Goal: Information Seeking & Learning: Understand process/instructions

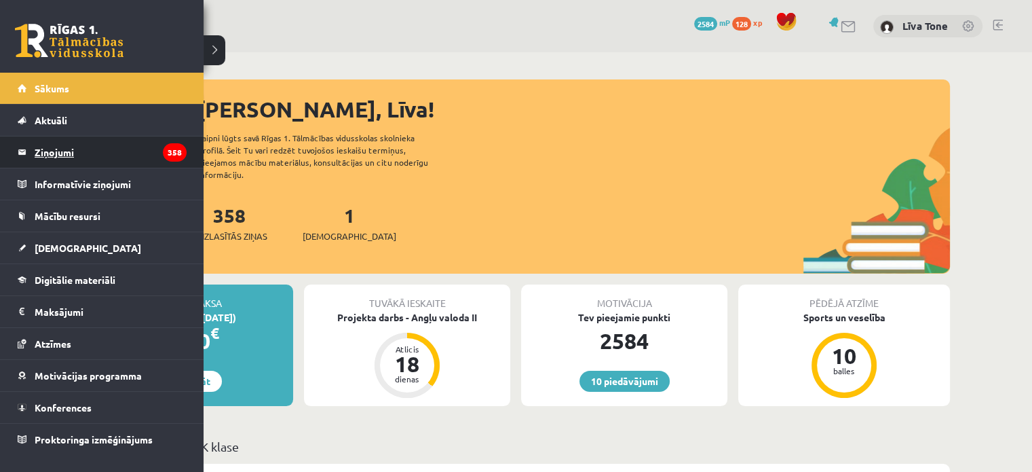
click at [87, 149] on legend "Ziņojumi 358" at bounding box center [111, 151] width 152 height 31
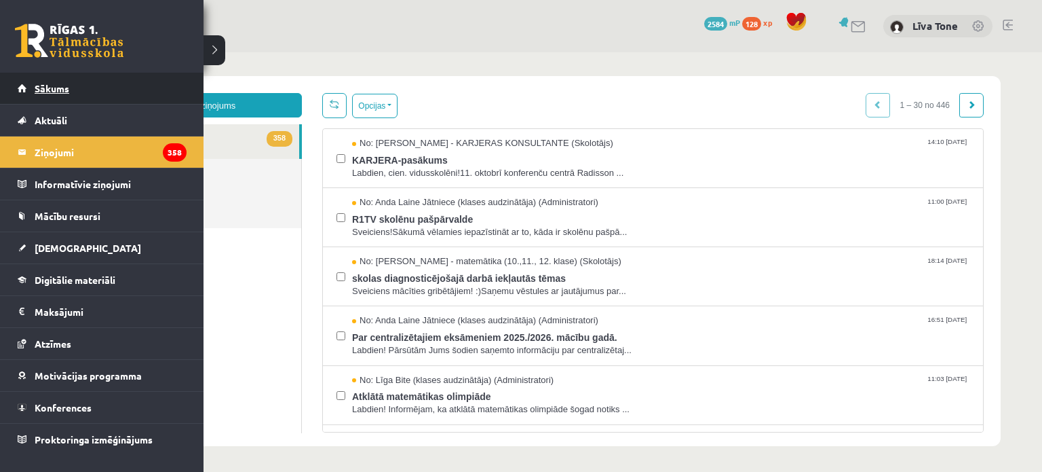
click at [73, 88] on link "Sākums" at bounding box center [102, 88] width 169 height 31
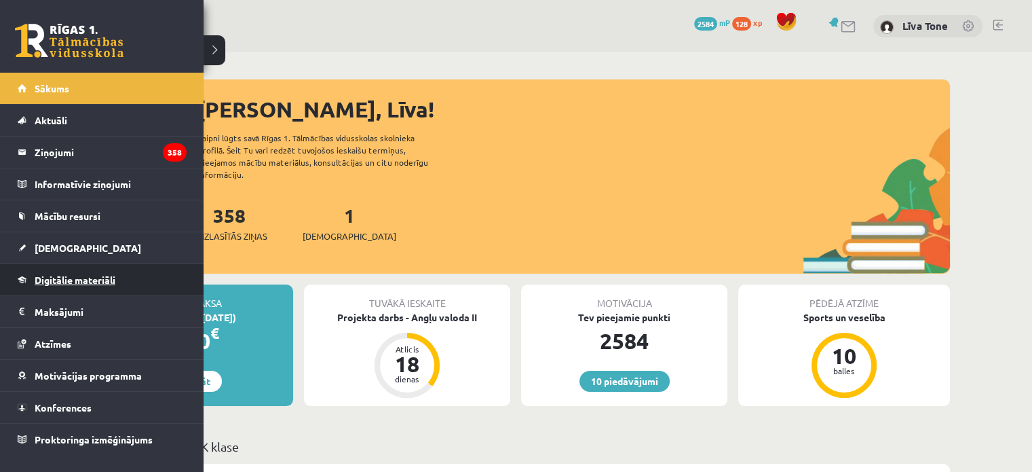
click at [76, 282] on span "Digitālie materiāli" at bounding box center [75, 279] width 81 height 12
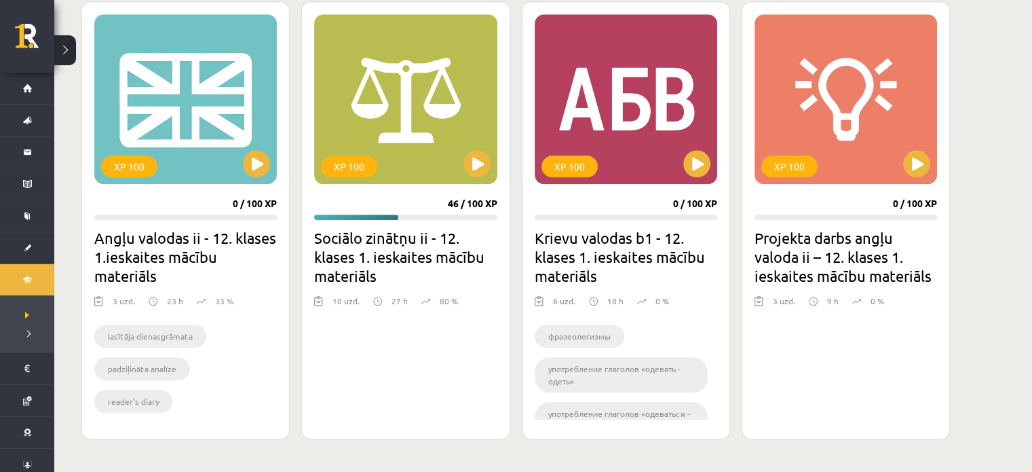
scroll to position [1183, 0]
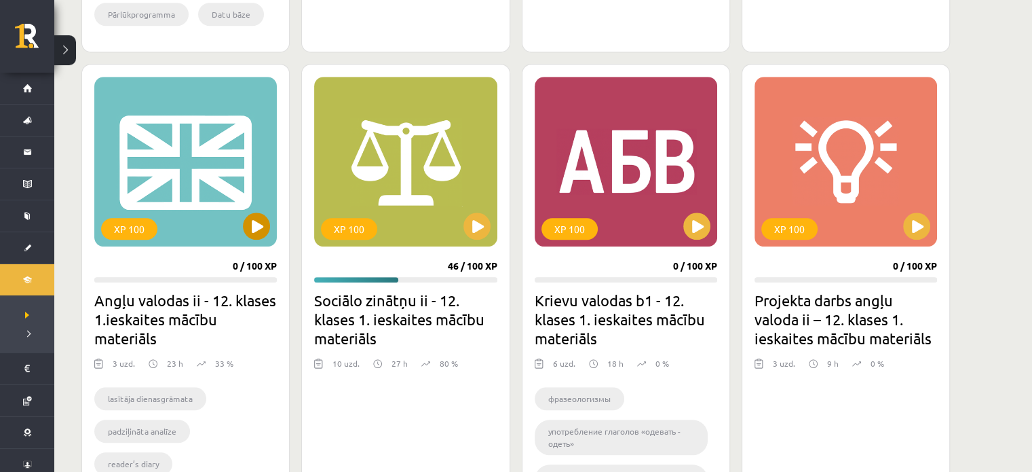
click at [240, 225] on div "XP 100" at bounding box center [185, 162] width 183 height 170
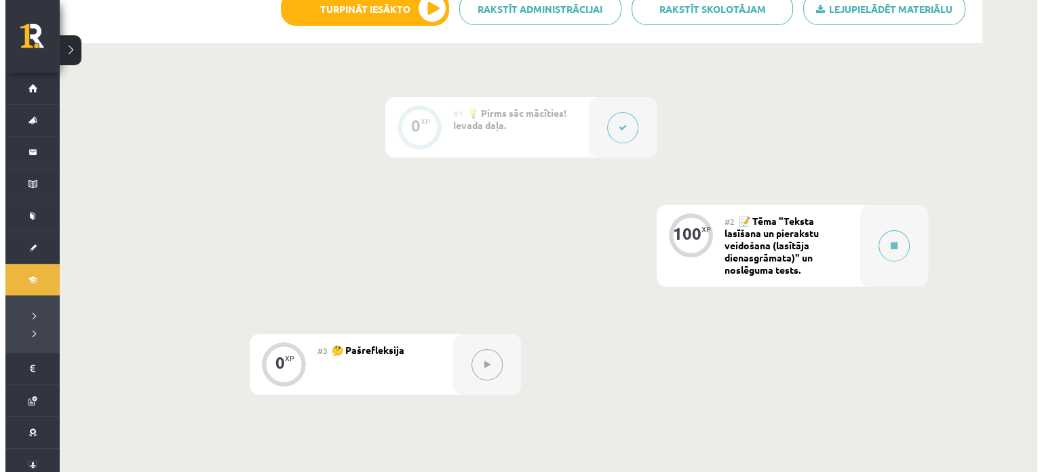
scroll to position [204, 0]
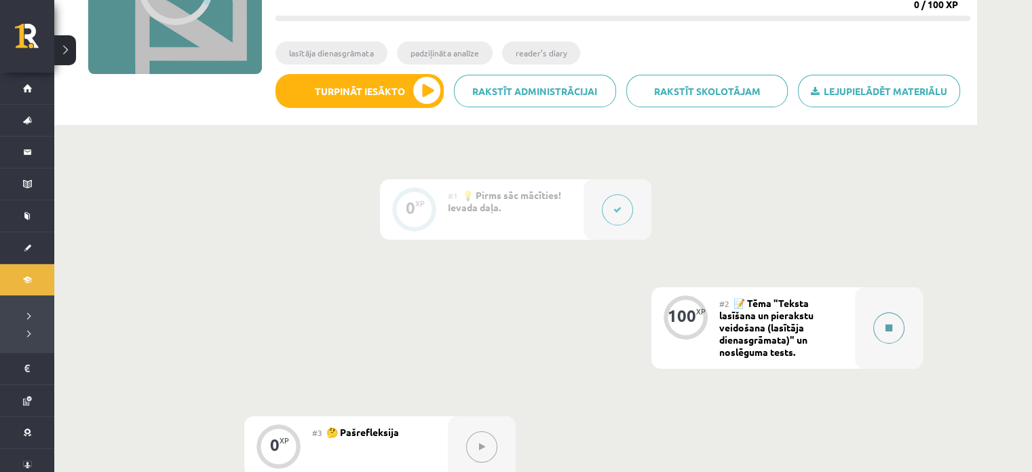
click at [873, 324] on button at bounding box center [888, 327] width 31 height 31
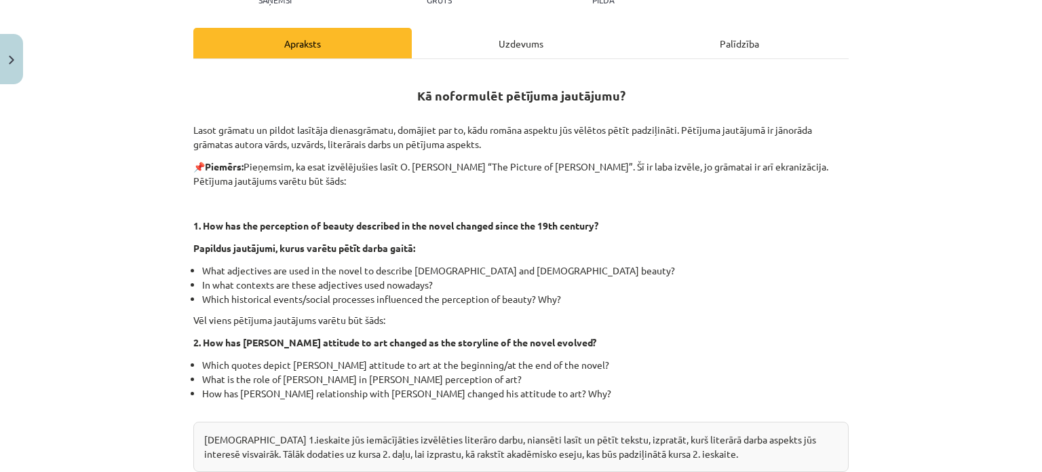
scroll to position [170, 0]
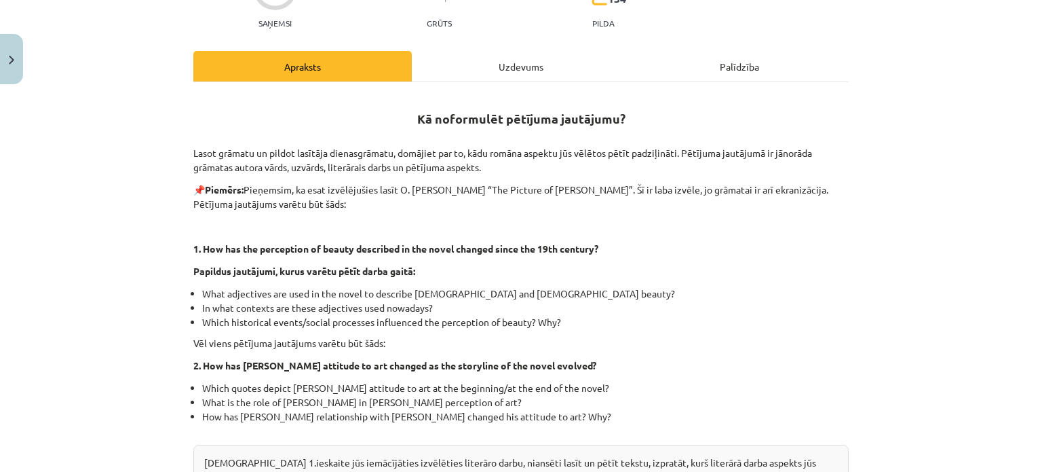
click at [486, 64] on div "Uzdevums" at bounding box center [521, 66] width 218 height 31
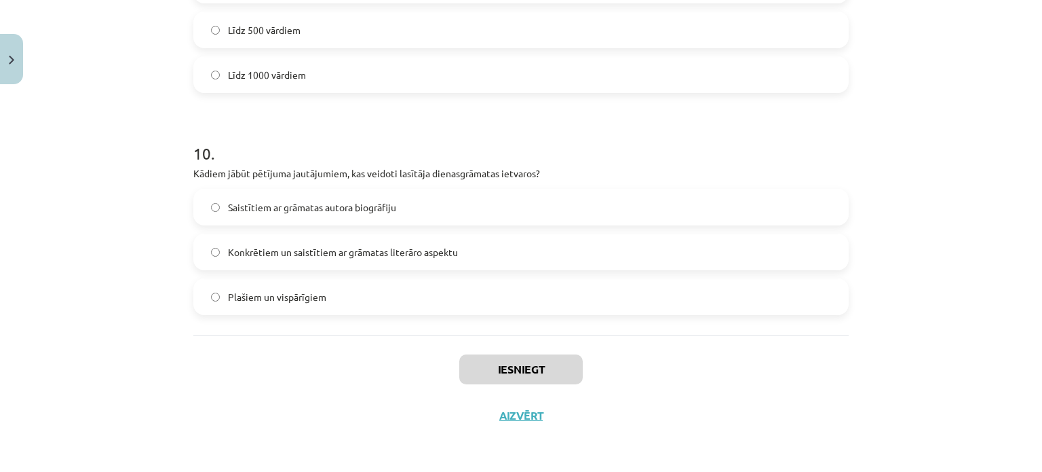
scroll to position [1979, 0]
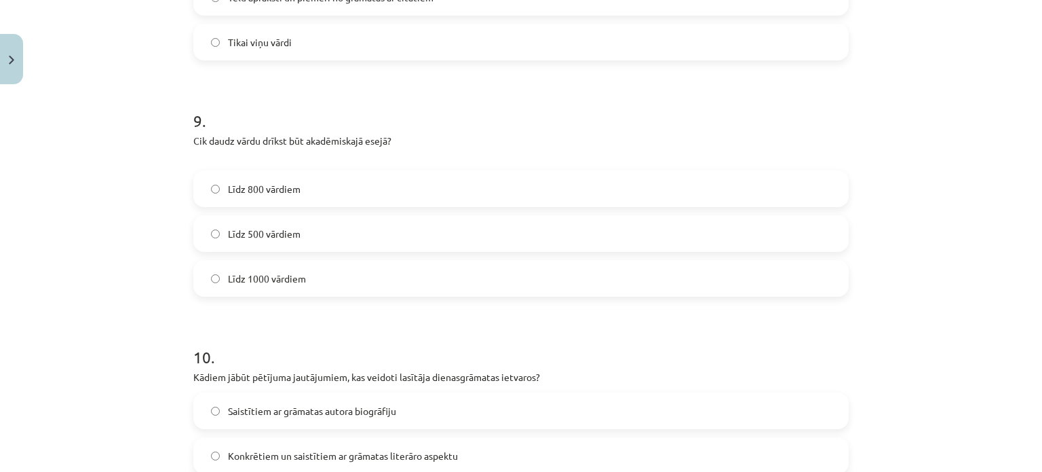
click at [349, 176] on label "Līdz 800 vārdiem" at bounding box center [521, 189] width 653 height 34
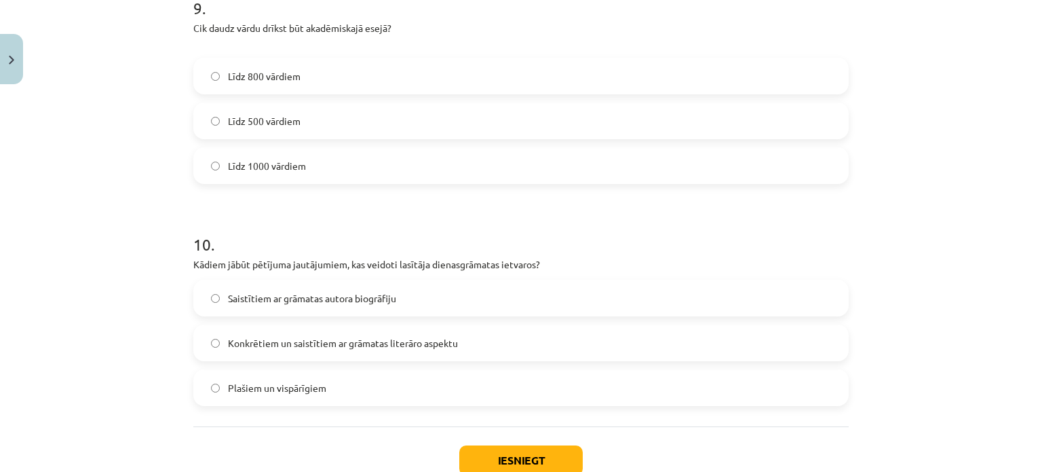
scroll to position [2115, 0]
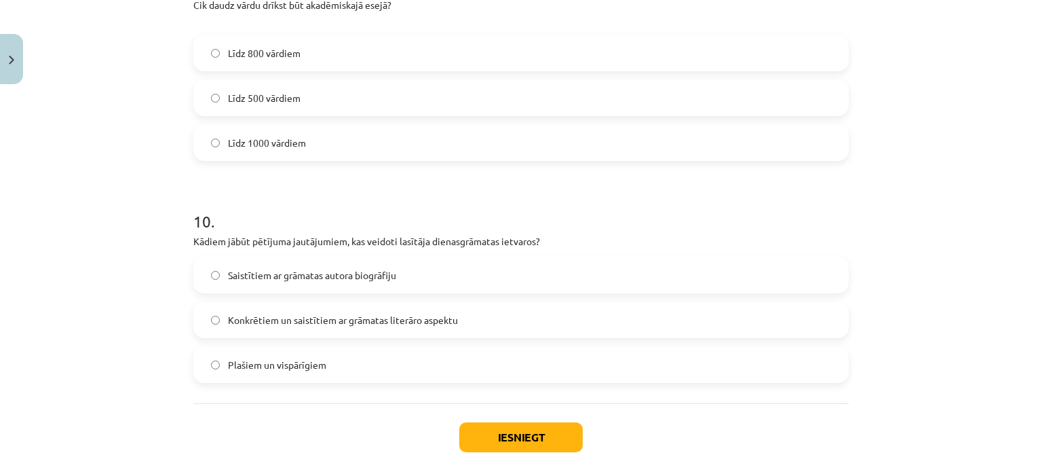
click at [380, 324] on span "Konkrētiem un saistītiem ar grāmatas literāro aspektu" at bounding box center [343, 320] width 230 height 14
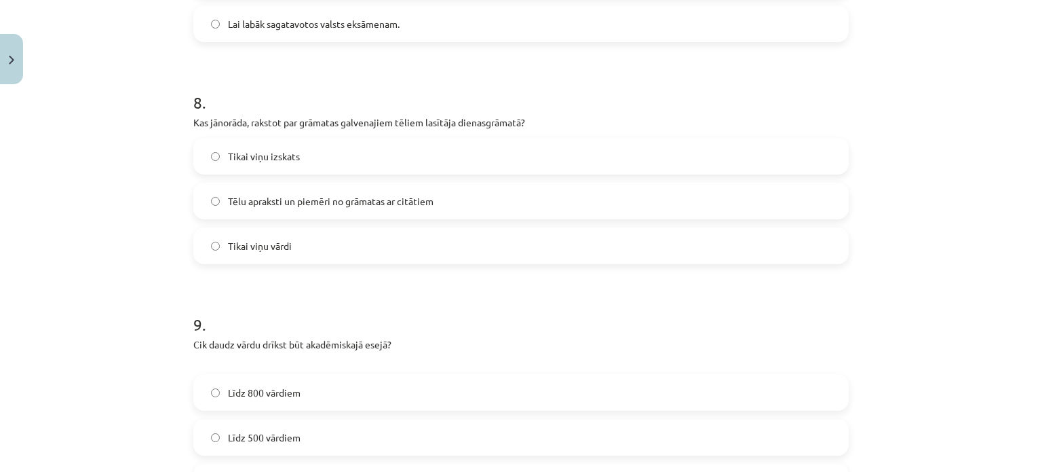
scroll to position [1708, 0]
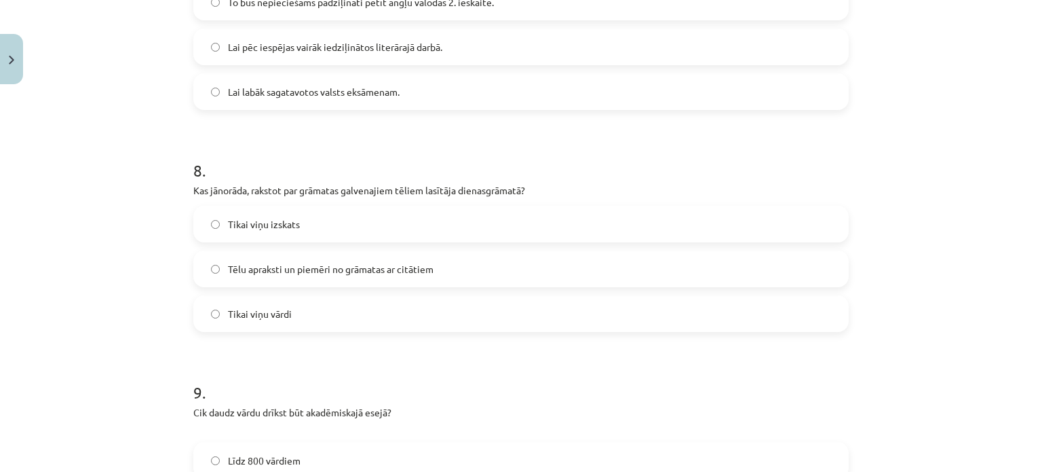
click at [341, 275] on span "Tēlu apraksti un piemēri no grāmatas ar citātiem" at bounding box center [331, 269] width 206 height 14
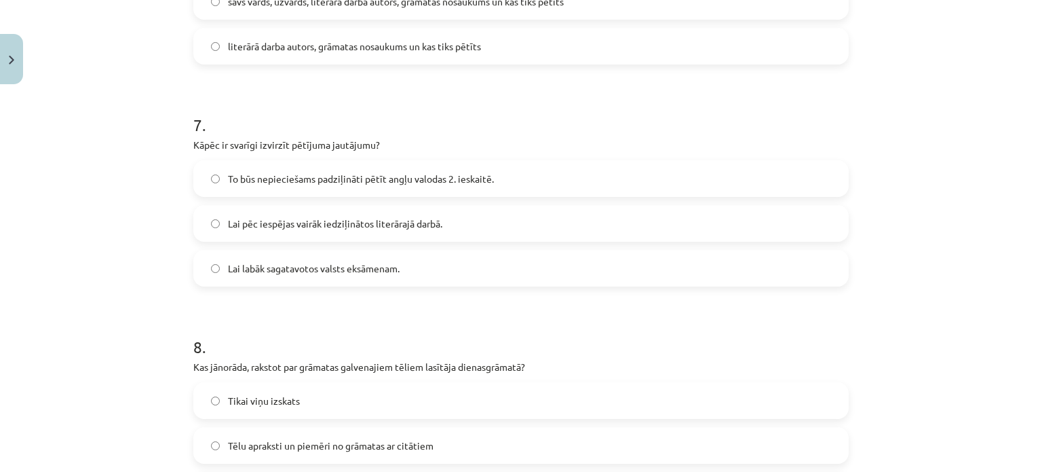
scroll to position [1504, 0]
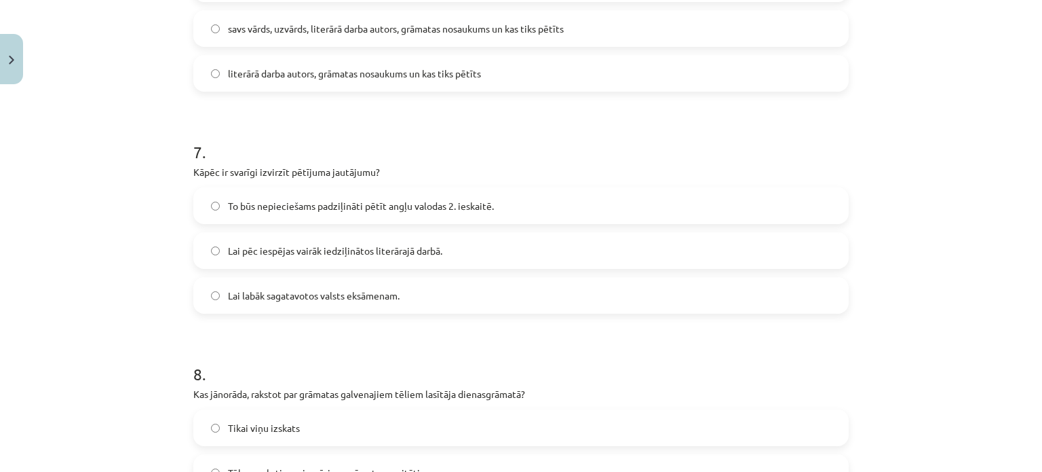
click at [313, 214] on label "To būs nepieciešams padziļināti pētīt angļu valodas 2. ieskaitē." at bounding box center [521, 206] width 653 height 34
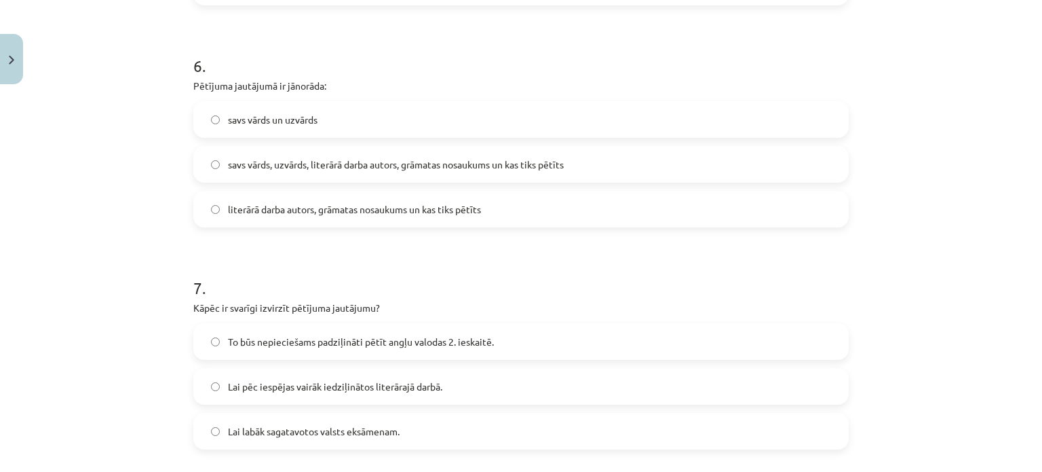
scroll to position [1301, 0]
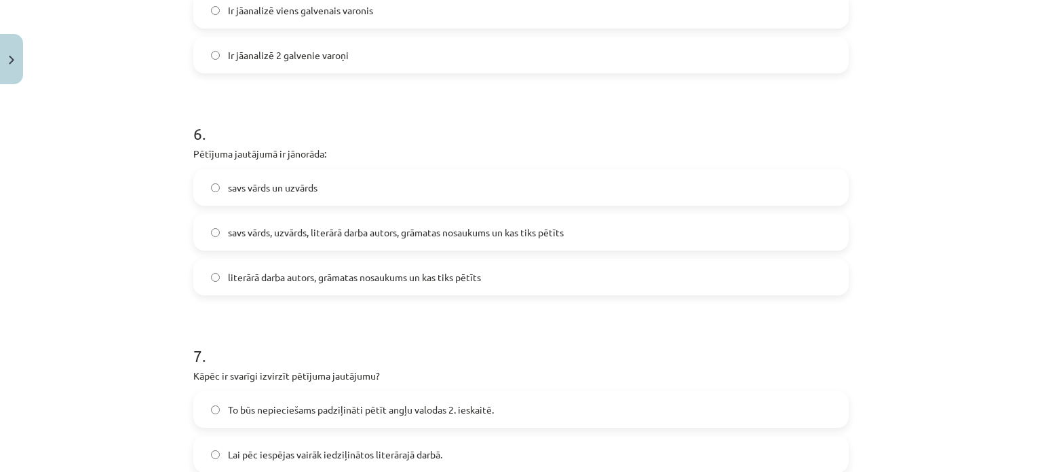
click at [343, 244] on label "savs vārds, uzvārds, literārā darba autors, grāmatas nosaukums un kas tiks pētī…" at bounding box center [521, 232] width 653 height 34
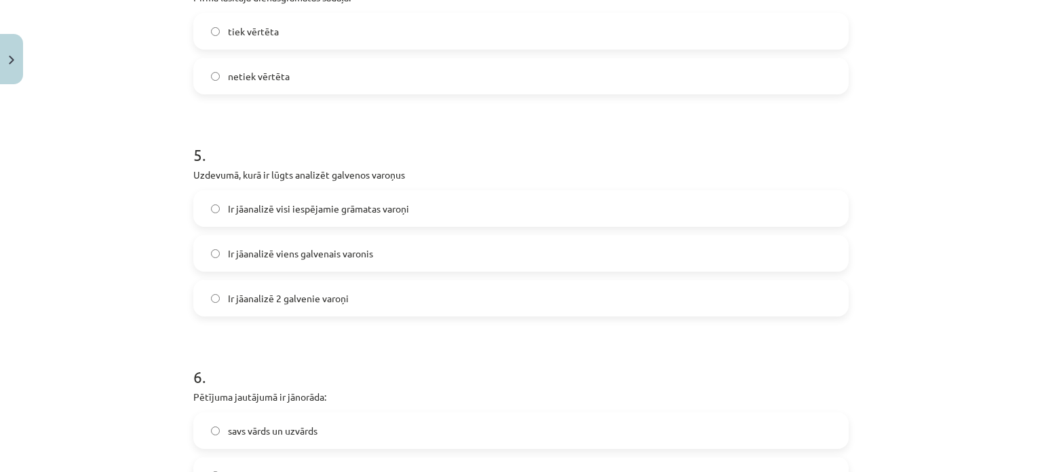
scroll to position [1029, 0]
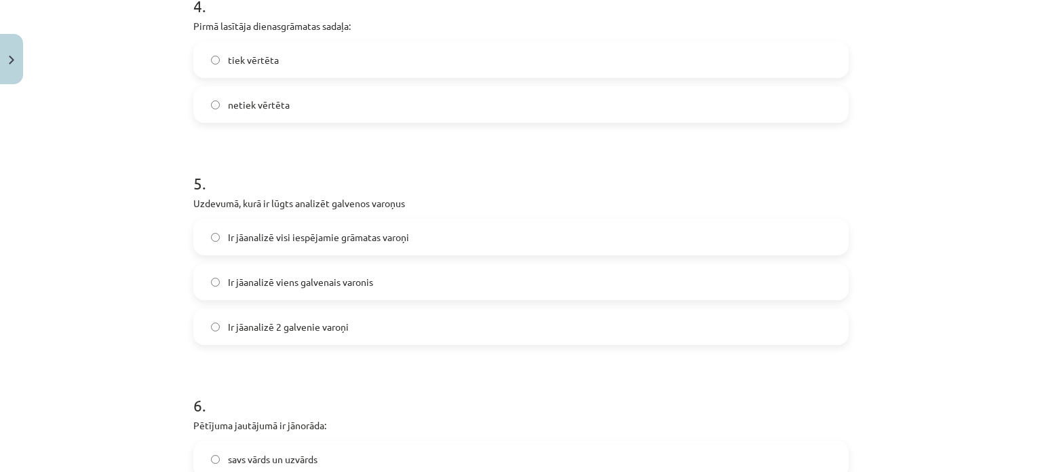
click at [251, 326] on span "Ir jāanalizē 2 galvenie varoņi" at bounding box center [288, 327] width 121 height 14
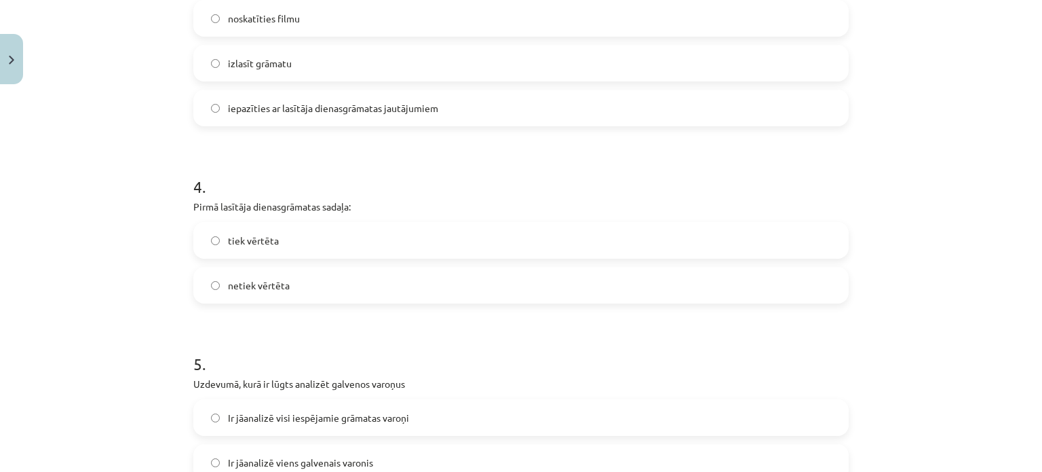
scroll to position [826, 0]
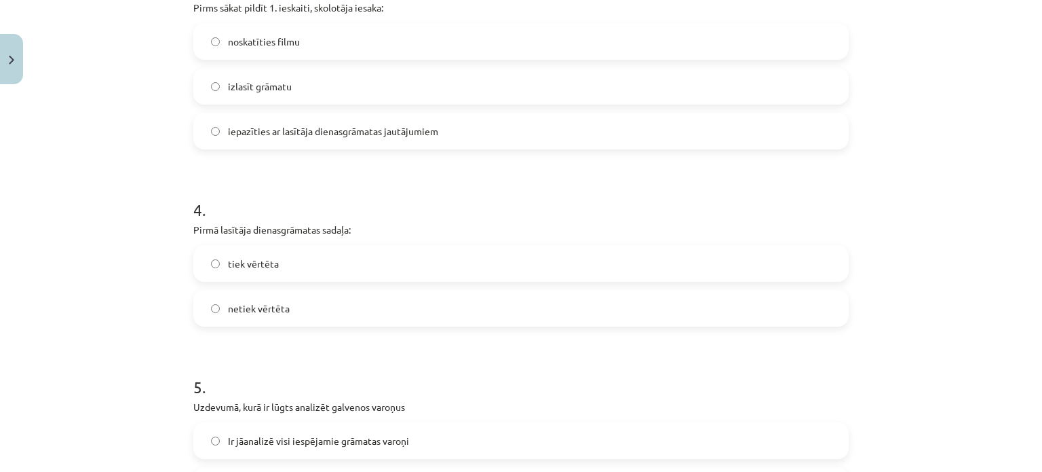
click at [346, 271] on label "tiek vērtēta" at bounding box center [521, 263] width 653 height 34
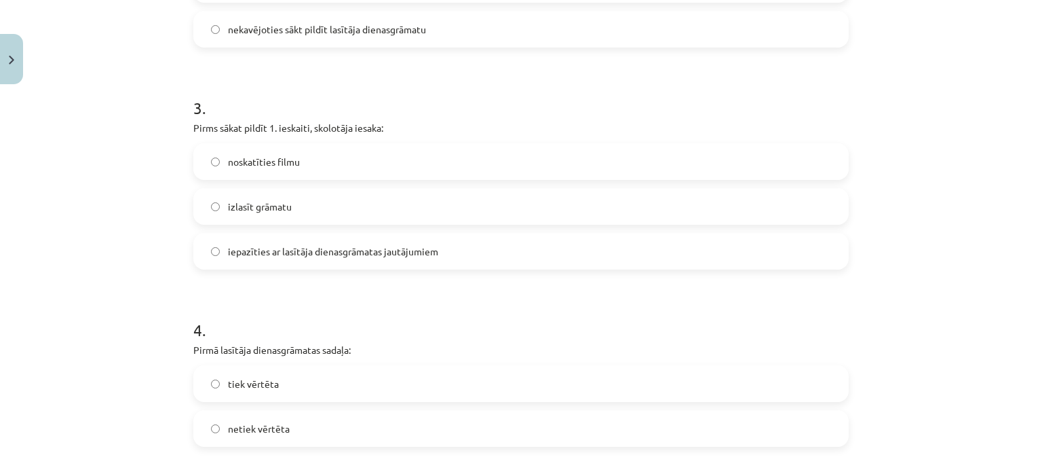
scroll to position [690, 0]
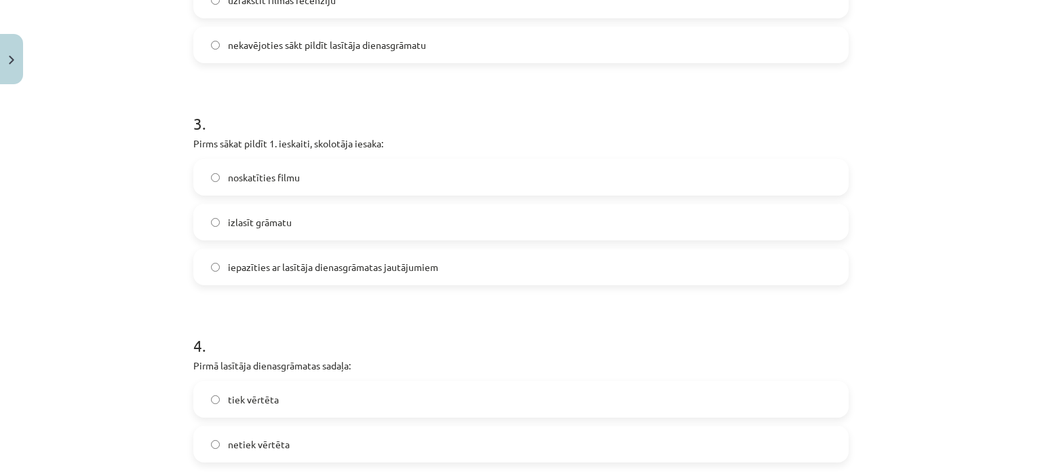
click at [315, 222] on label "izlasīt grāmatu" at bounding box center [521, 222] width 653 height 34
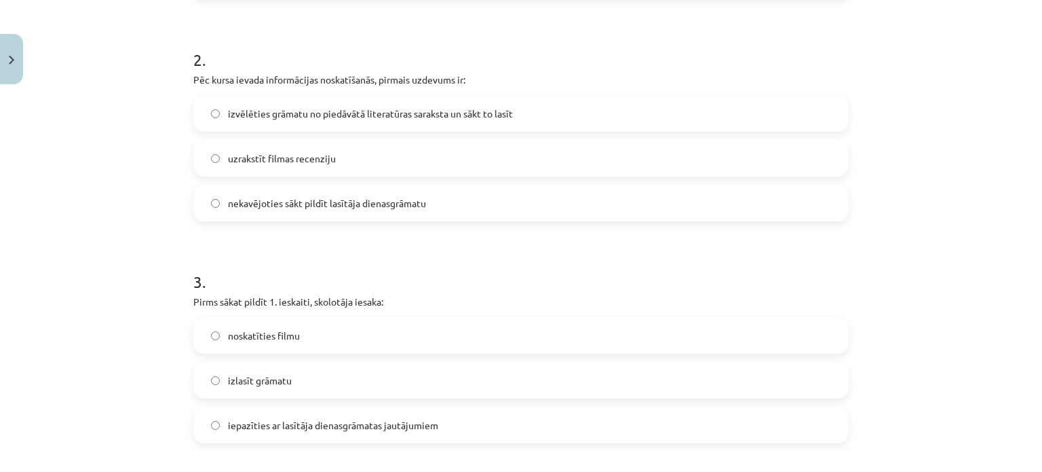
scroll to position [554, 0]
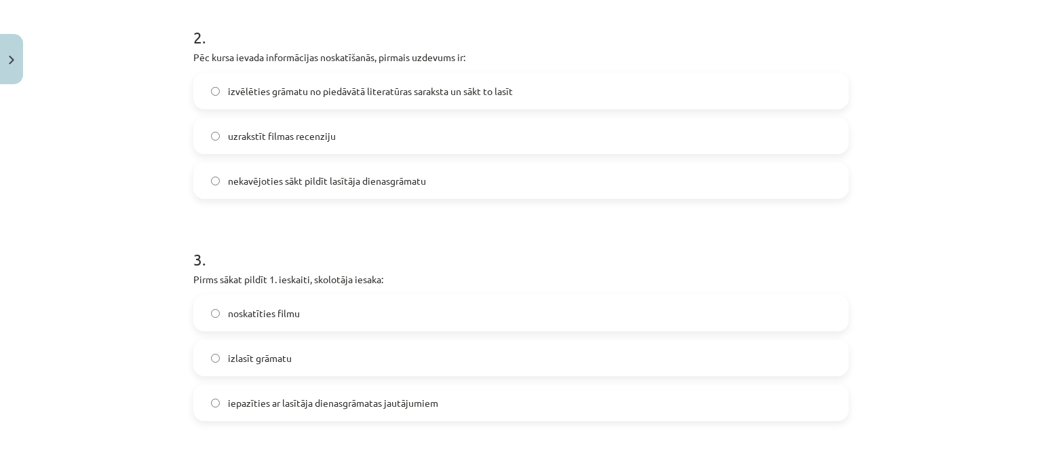
click at [315, 408] on span "iepazīties ar lasītāja dienasgrāmatas jautājumiem" at bounding box center [333, 403] width 210 height 14
click at [244, 364] on label "izlasīt grāmatu" at bounding box center [521, 358] width 653 height 34
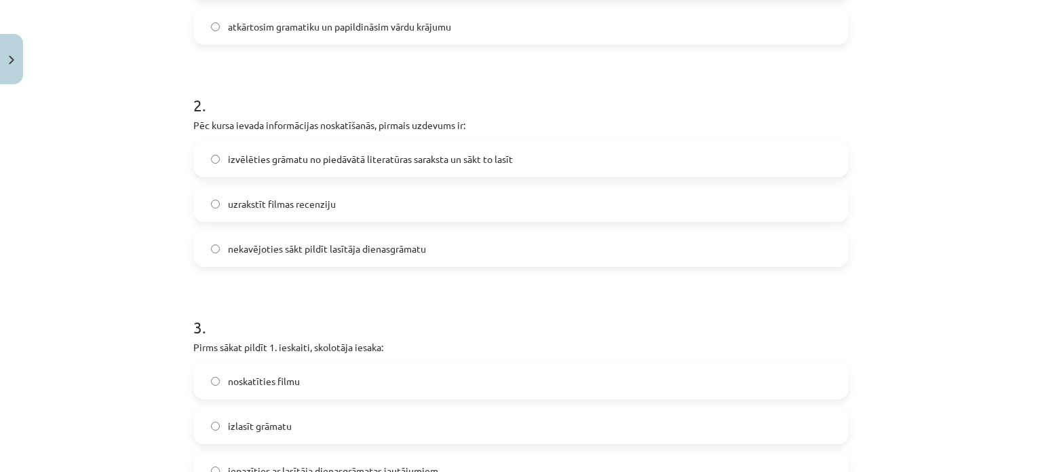
click at [413, 138] on div "2 . Pēc kursa ievada informācijas noskatīšanās, pirmais uzdevums ir: izvēlēties…" at bounding box center [520, 169] width 655 height 195
click at [411, 147] on label "izvēlēties grāmatu no piedāvātā literatūras saraksta un sākt to lasīt" at bounding box center [521, 159] width 653 height 34
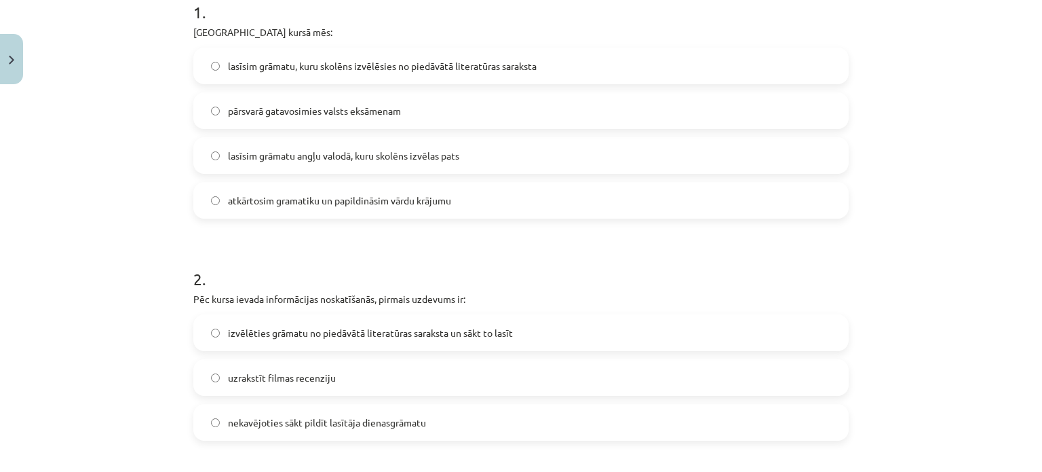
scroll to position [283, 0]
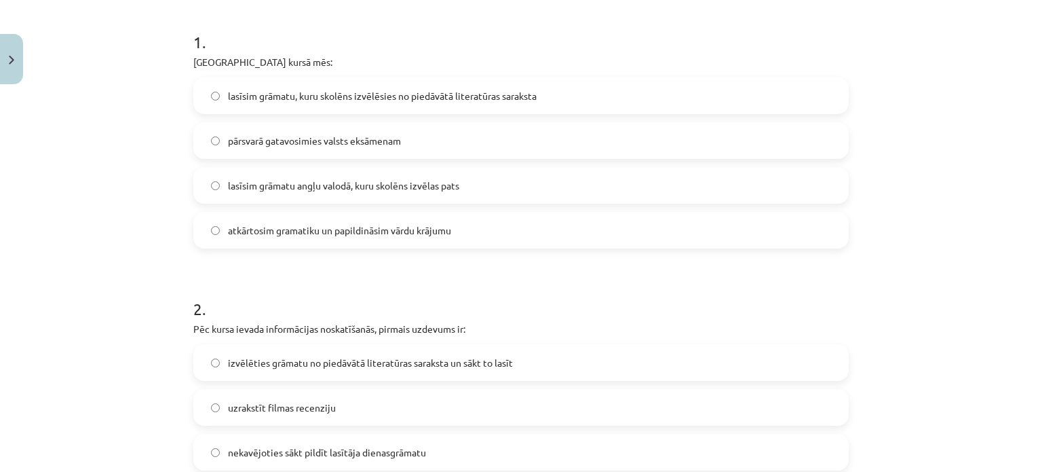
click at [421, 98] on span "lasīsim grāmatu, kuru skolēns izvēlēsies no piedāvātā literatūras saraksta" at bounding box center [382, 96] width 309 height 14
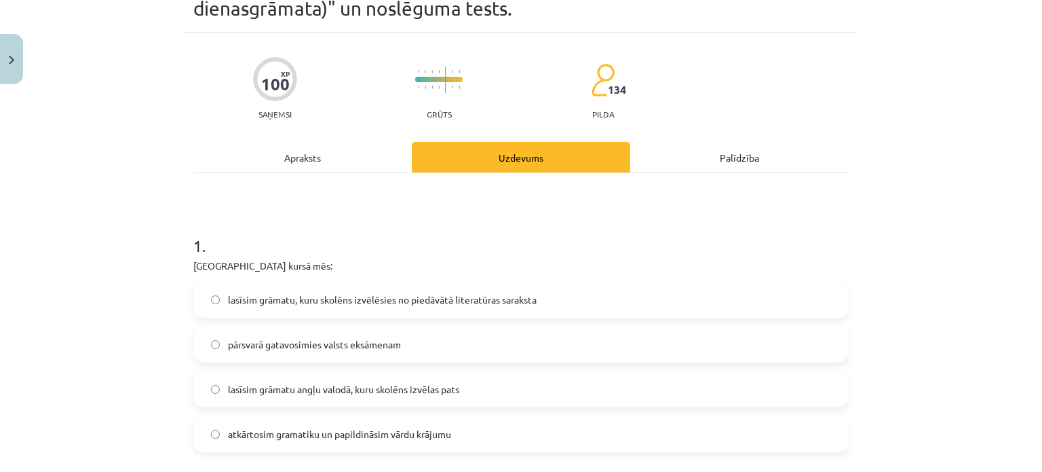
click at [313, 161] on div "Apraksts" at bounding box center [302, 157] width 218 height 31
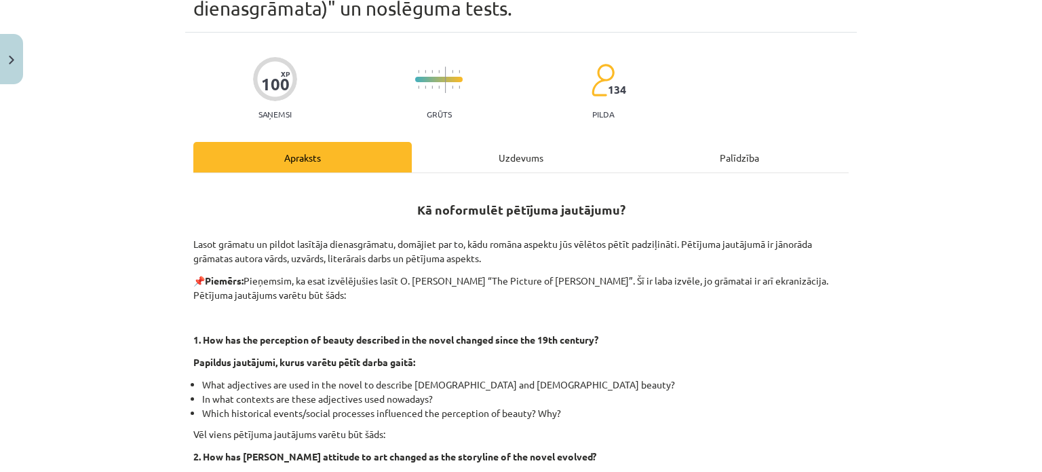
scroll to position [34, 0]
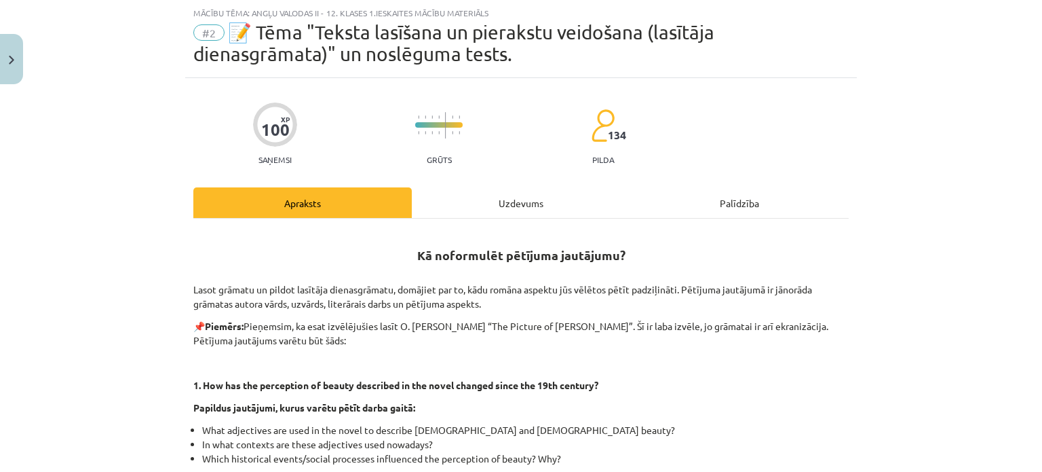
click at [486, 195] on div "Uzdevums" at bounding box center [521, 202] width 218 height 31
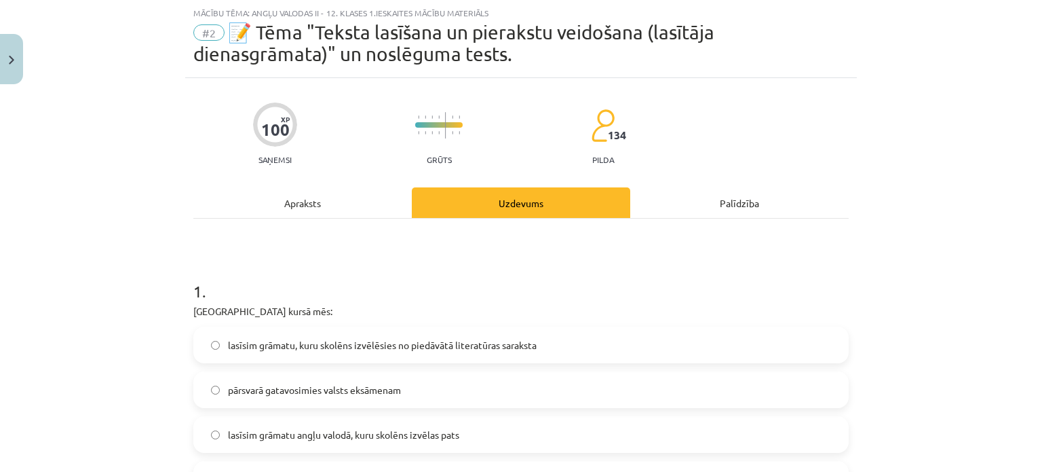
click at [329, 195] on div "Apraksts" at bounding box center [302, 202] width 218 height 31
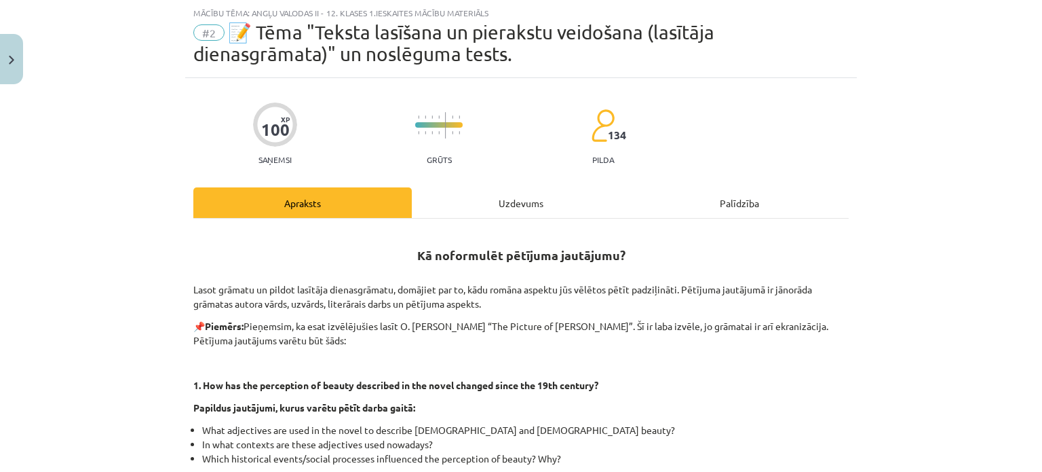
click at [453, 193] on div "Uzdevums" at bounding box center [521, 202] width 218 height 31
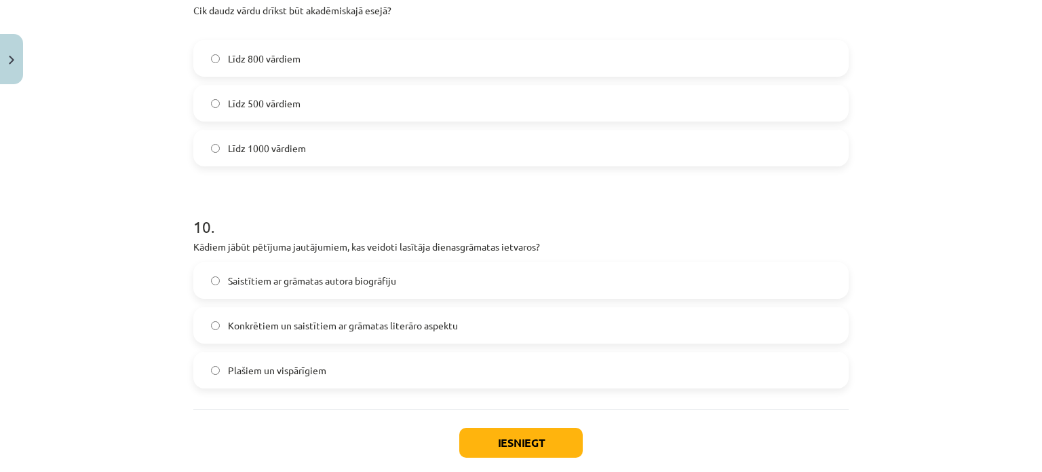
scroll to position [2183, 0]
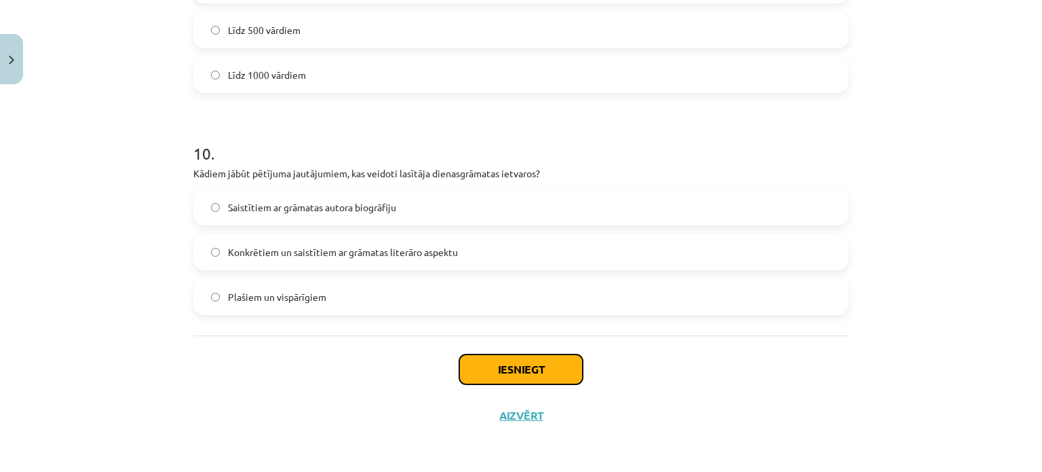
click at [464, 358] on button "Iesniegt" at bounding box center [520, 369] width 123 height 30
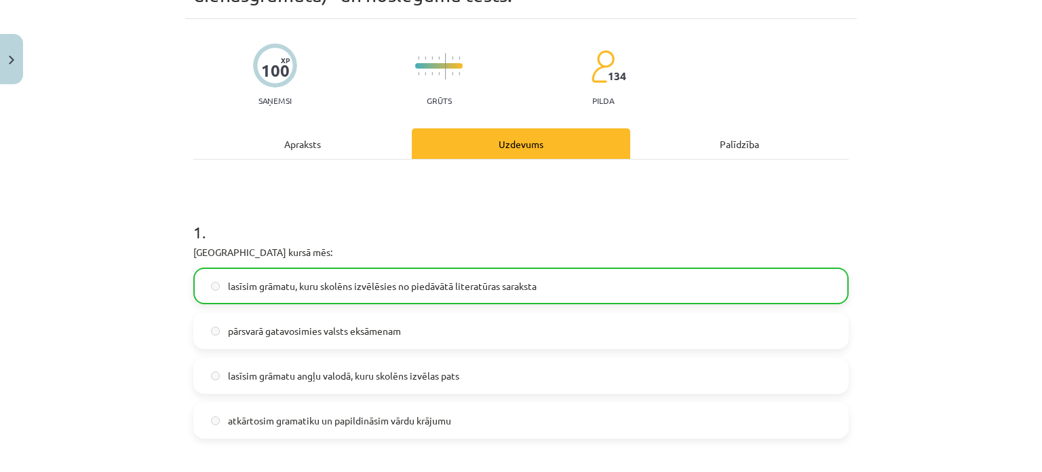
scroll to position [12, 0]
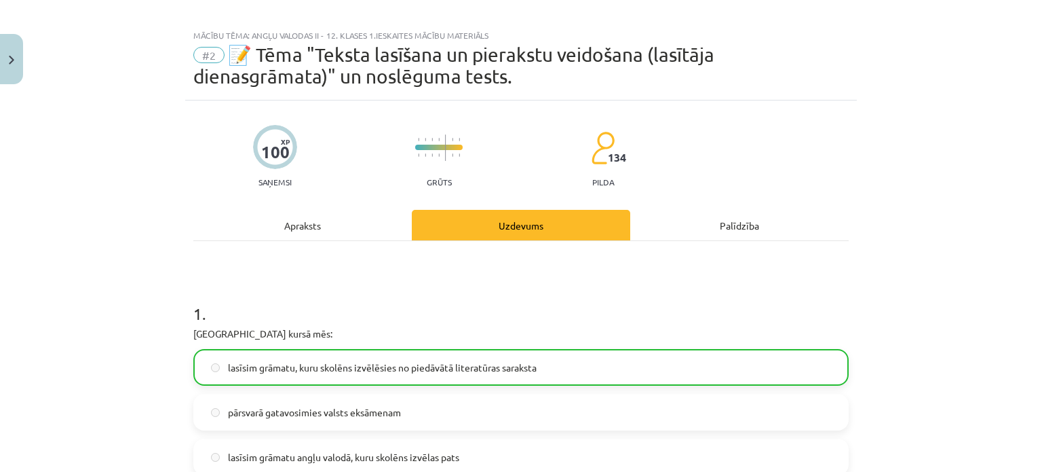
click at [287, 222] on div "Apraksts" at bounding box center [302, 225] width 218 height 31
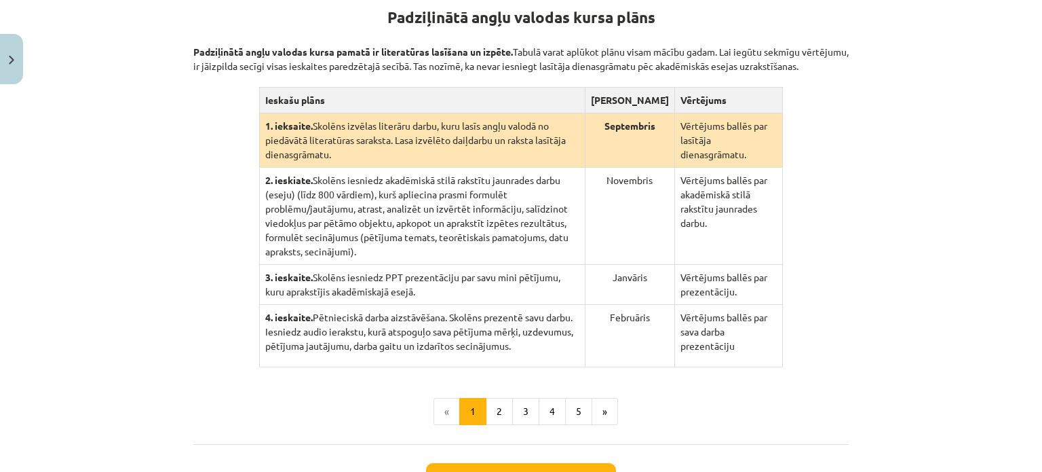
scroll to position [280, 0]
click at [503, 398] on button "2" at bounding box center [499, 411] width 27 height 27
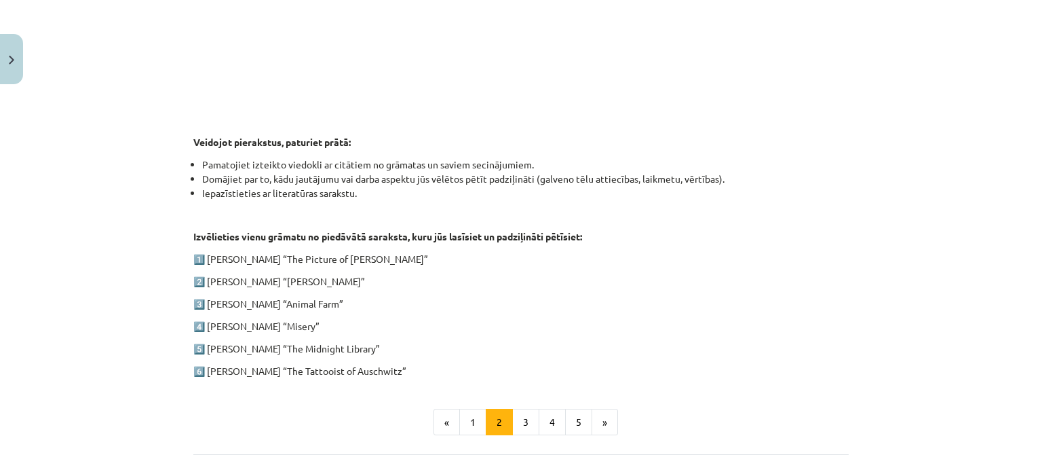
scroll to position [603, 0]
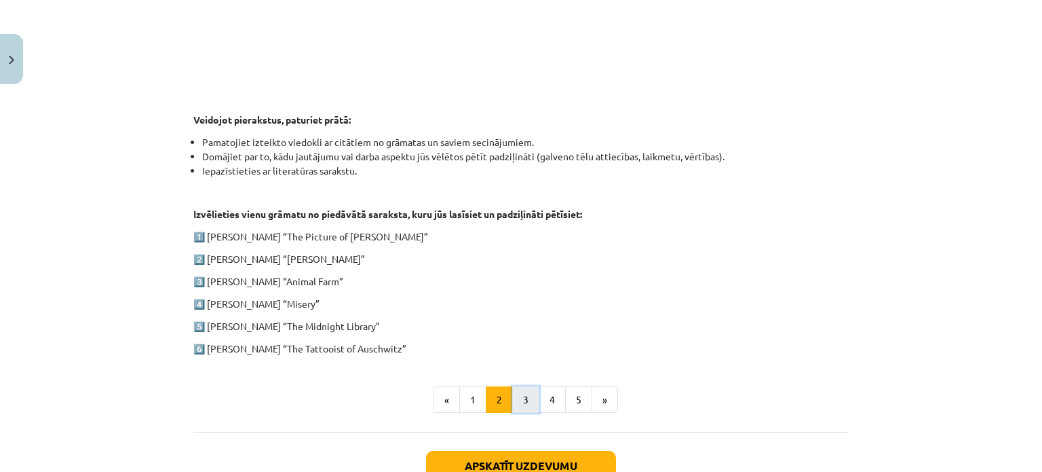
click at [518, 386] on button "3" at bounding box center [525, 399] width 27 height 27
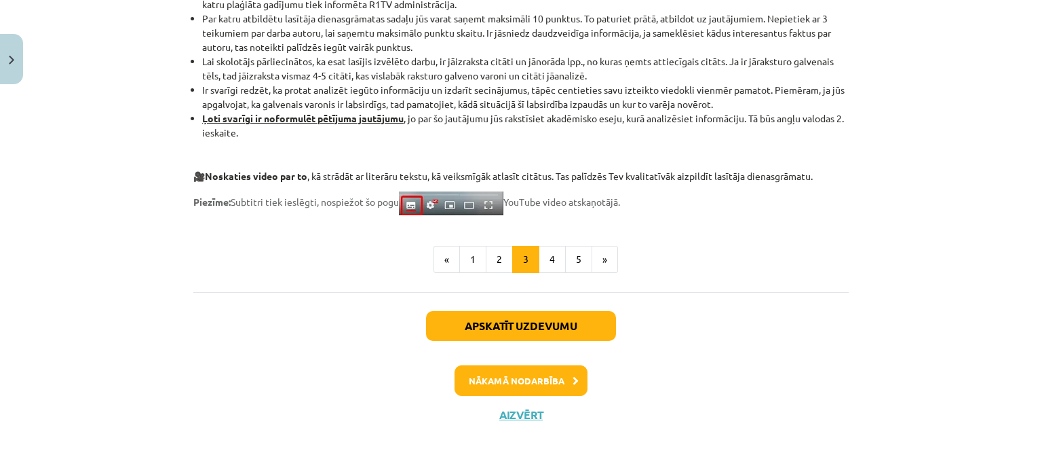
scroll to position [1034, 0]
